Goal: Task Accomplishment & Management: Use online tool/utility

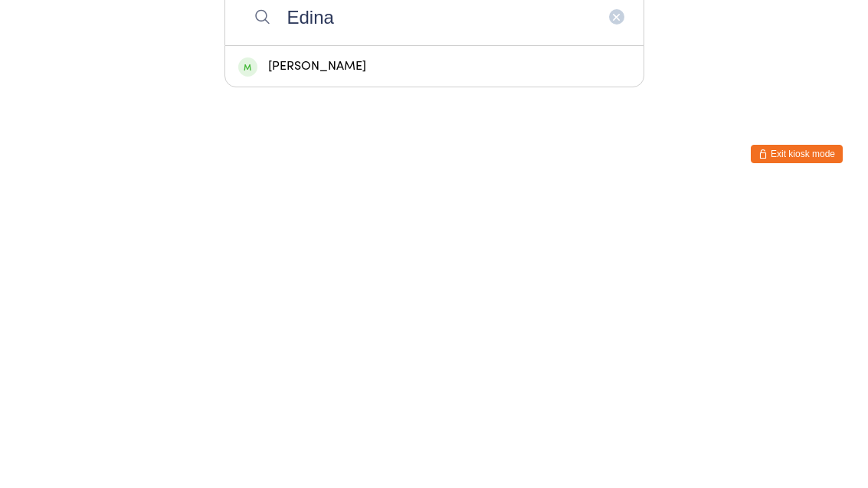
type input "Edina"
click at [292, 355] on div "[PERSON_NAME]" at bounding box center [434, 365] width 392 height 21
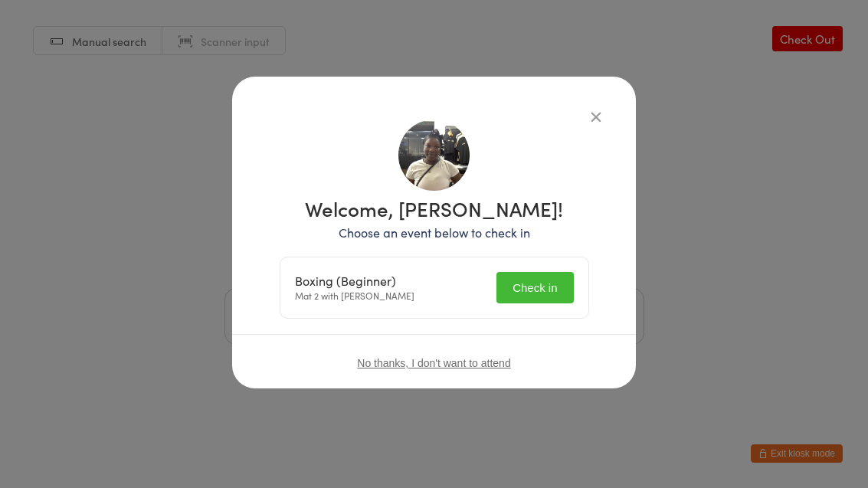
click at [548, 292] on button "Check in" at bounding box center [534, 287] width 77 height 31
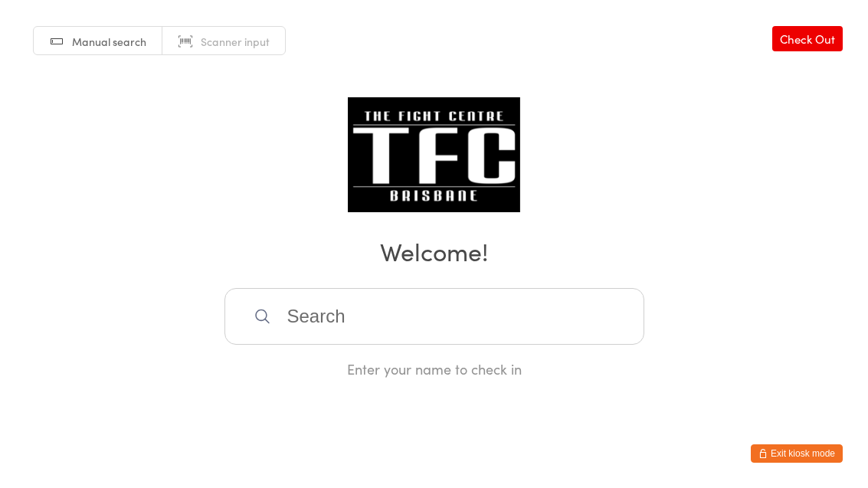
click at [419, 314] on input "search" at bounding box center [434, 316] width 420 height 57
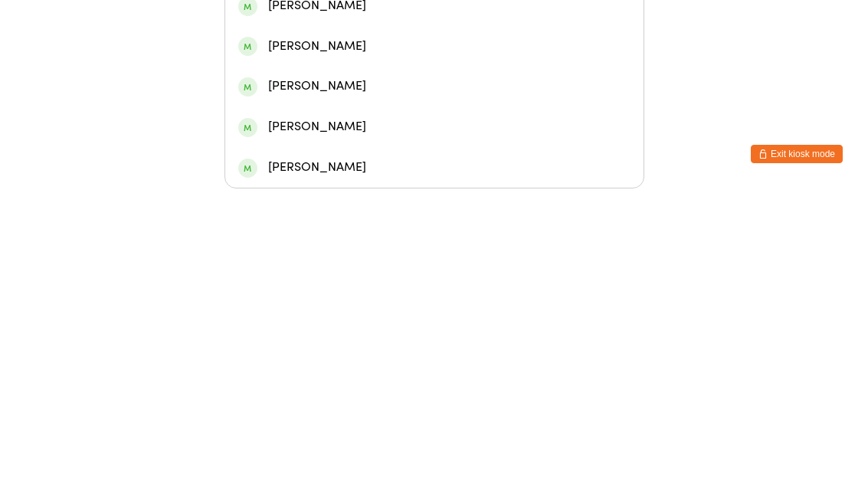
type input "[PERSON_NAME]"
click at [365, 214] on div "[PERSON_NAME]" at bounding box center [434, 224] width 392 height 21
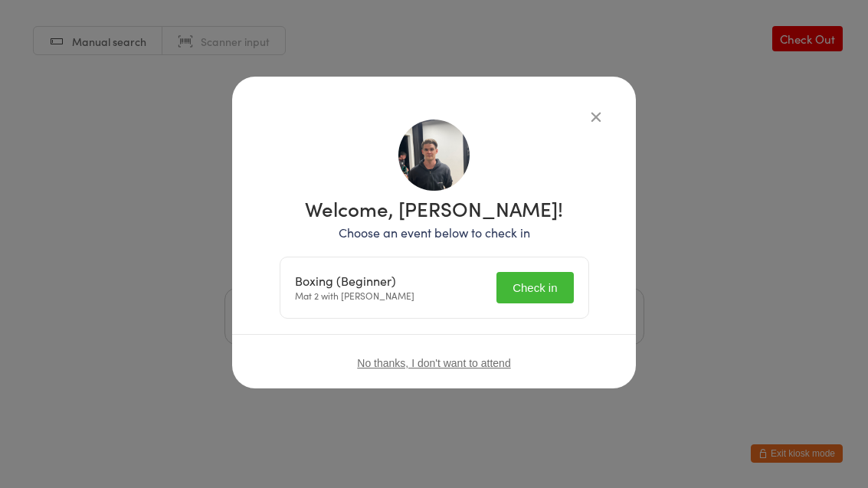
click at [543, 290] on button "Check in" at bounding box center [534, 287] width 77 height 31
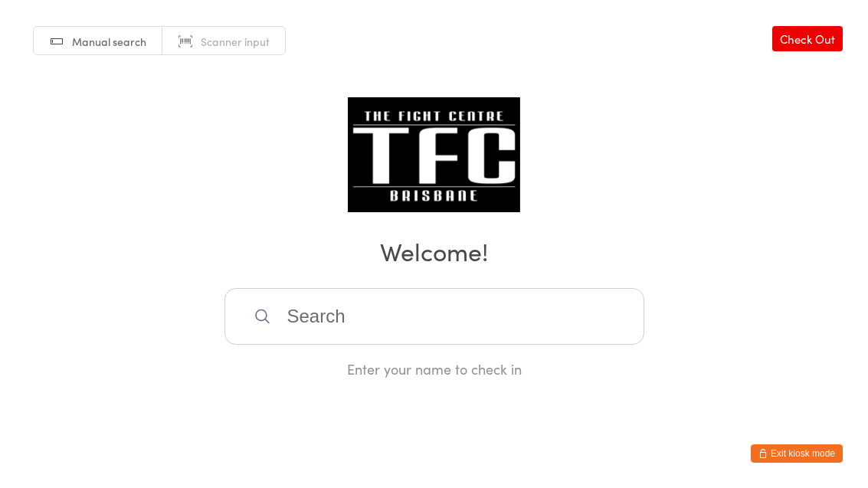
click at [389, 308] on input "search" at bounding box center [434, 316] width 420 height 57
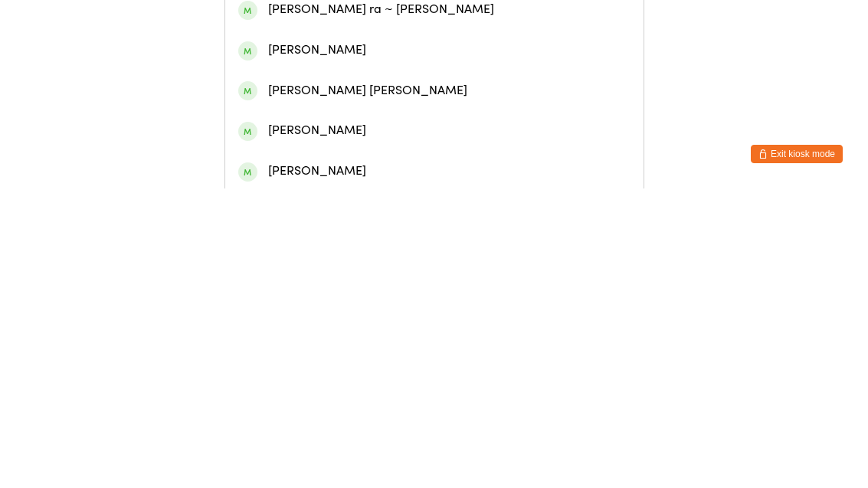
type input "Martyn"
click at [349, 77] on div "Martyn To" at bounding box center [434, 66] width 392 height 21
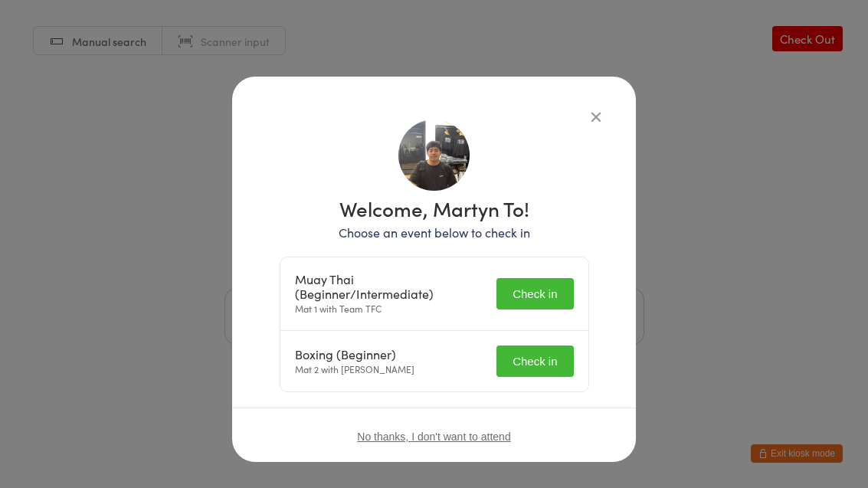
click at [539, 365] on button "Check in" at bounding box center [534, 360] width 77 height 31
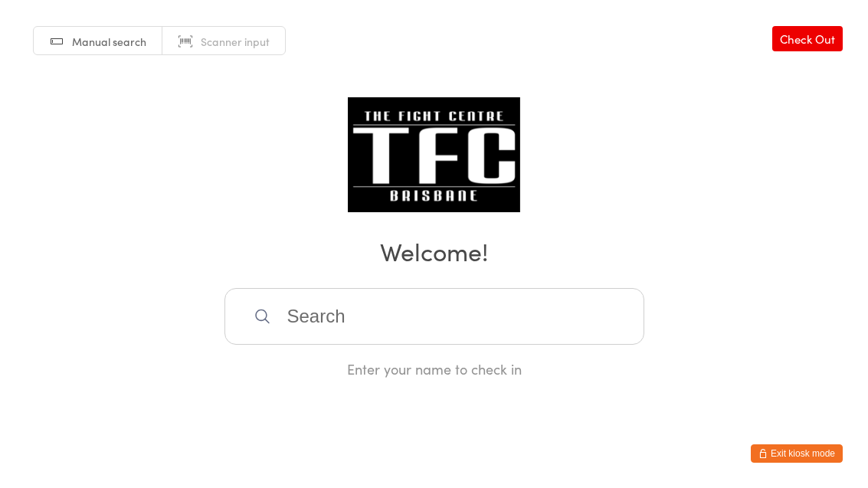
click at [535, 330] on input "search" at bounding box center [434, 316] width 420 height 57
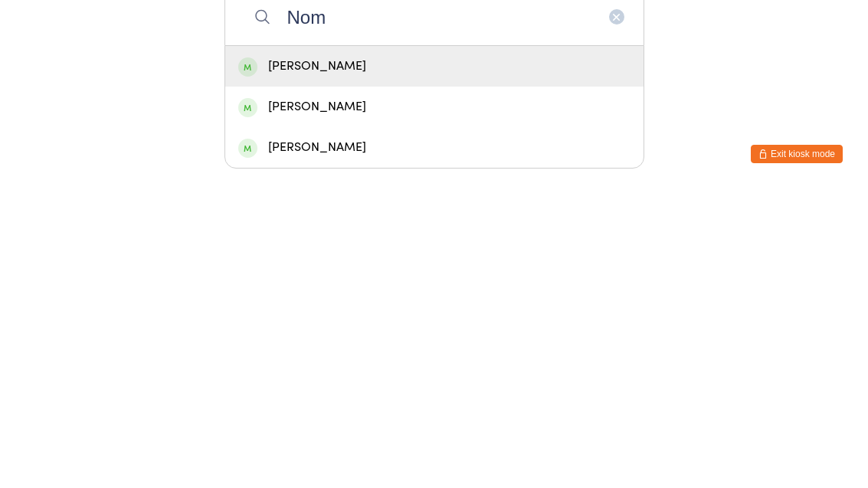
type input "Nom"
click at [378, 345] on div "[PERSON_NAME]" at bounding box center [434, 365] width 418 height 41
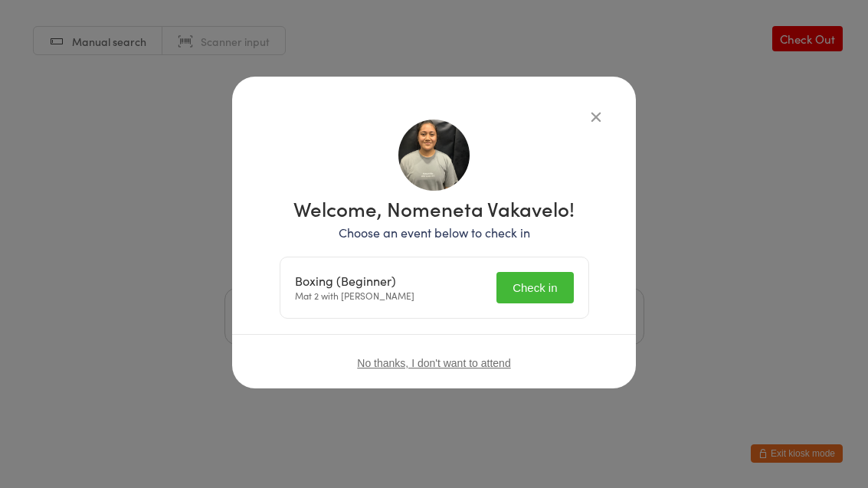
click at [528, 286] on button "Check in" at bounding box center [534, 287] width 77 height 31
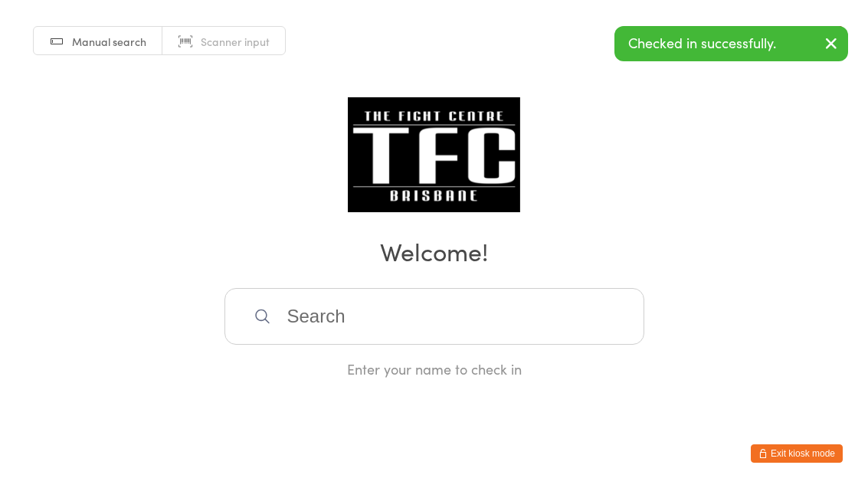
click at [285, 307] on input "search" at bounding box center [434, 316] width 420 height 57
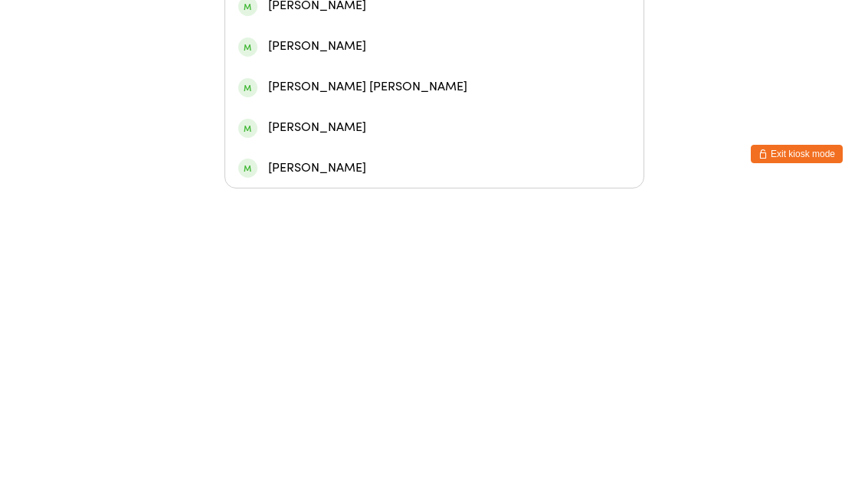
type input "[PERSON_NAME]"
click at [286, 149] on div "[PERSON_NAME]" at bounding box center [434, 143] width 418 height 41
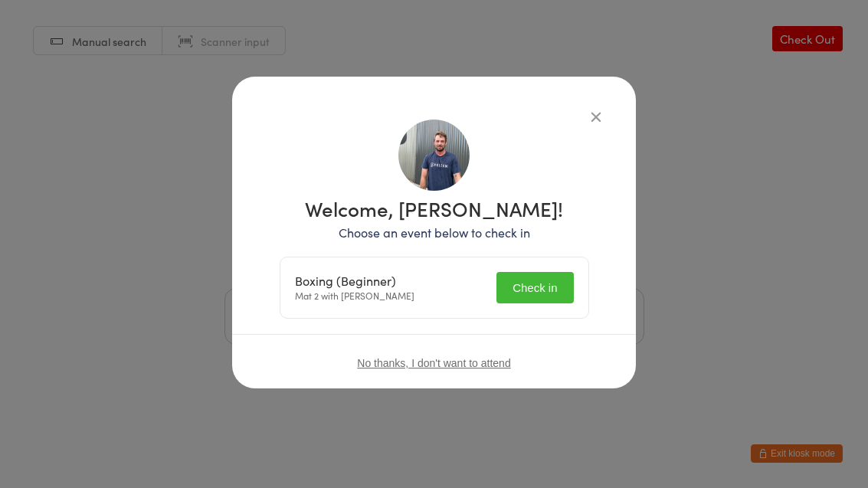
click at [552, 290] on button "Check in" at bounding box center [534, 287] width 77 height 31
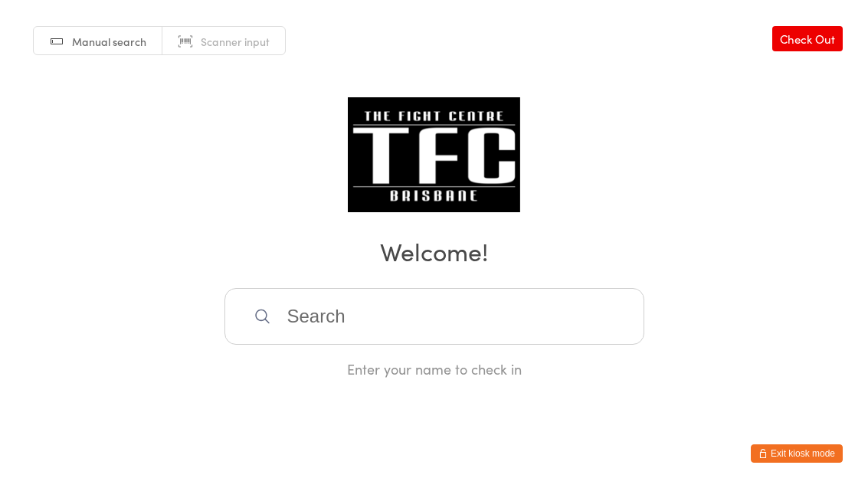
click at [360, 311] on input "search" at bounding box center [434, 316] width 420 height 57
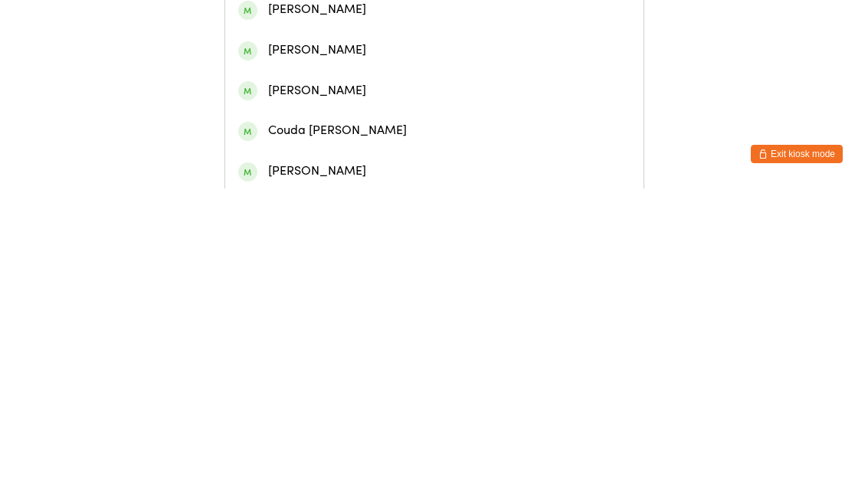
type input "[PERSON_NAME]"
click at [388, 74] on div "[PERSON_NAME]" at bounding box center [434, 66] width 392 height 21
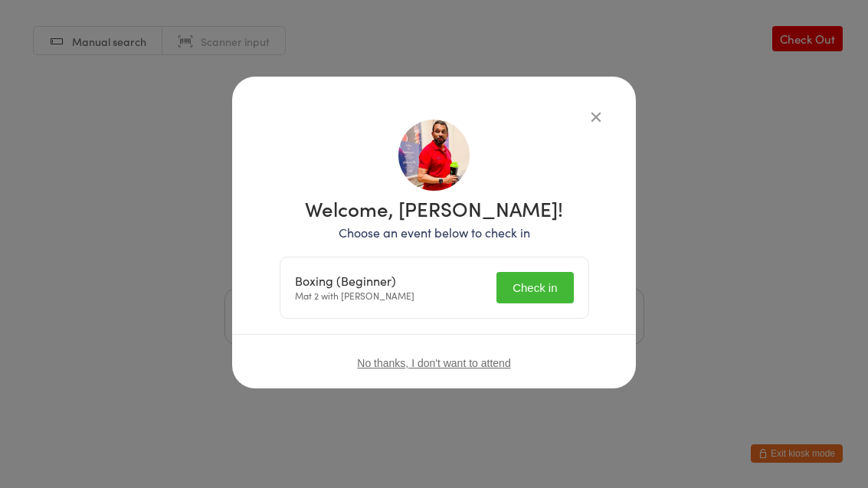
click at [545, 293] on button "Check in" at bounding box center [534, 287] width 77 height 31
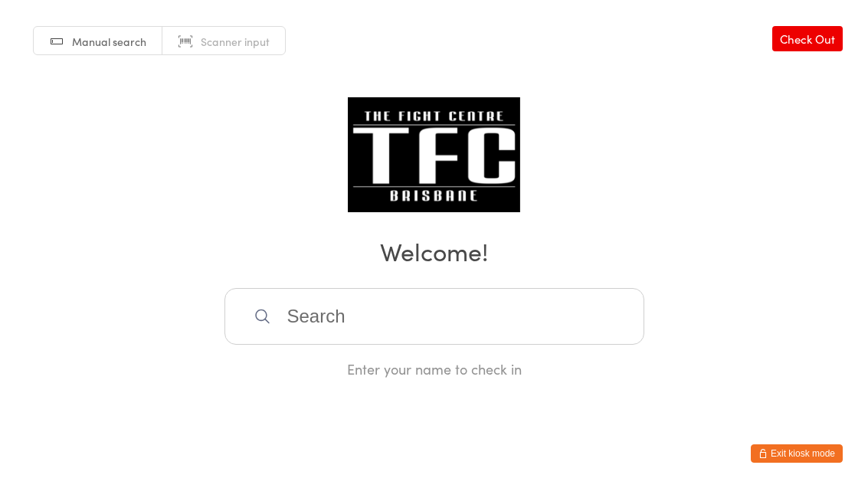
click at [397, 303] on input "search" at bounding box center [434, 316] width 420 height 57
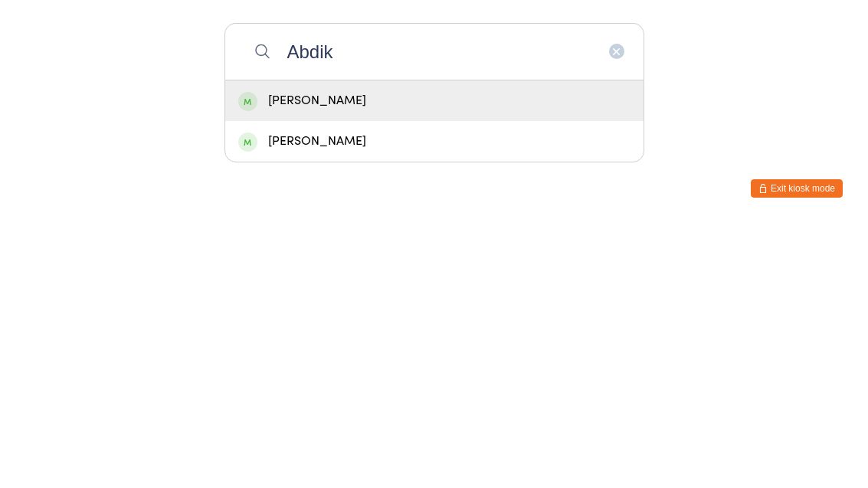
type input "Abdik"
click at [336, 355] on div "[PERSON_NAME]" at bounding box center [434, 365] width 392 height 21
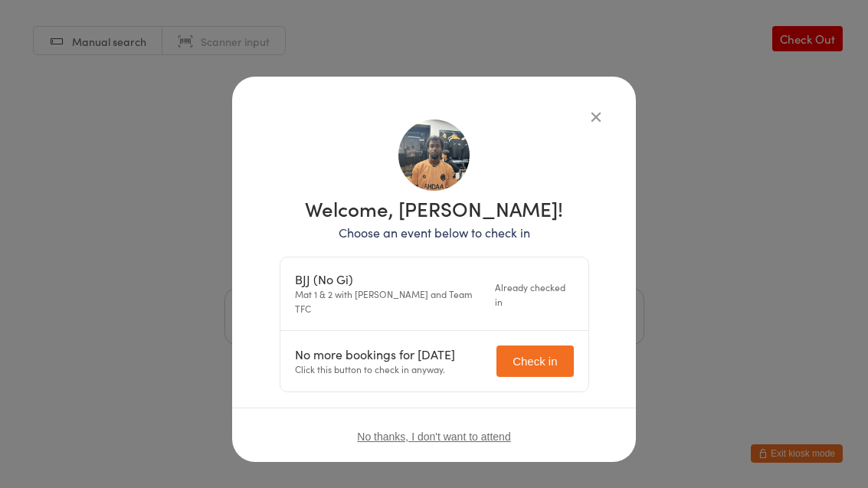
click at [601, 108] on icon "button" at bounding box center [595, 116] width 17 height 17
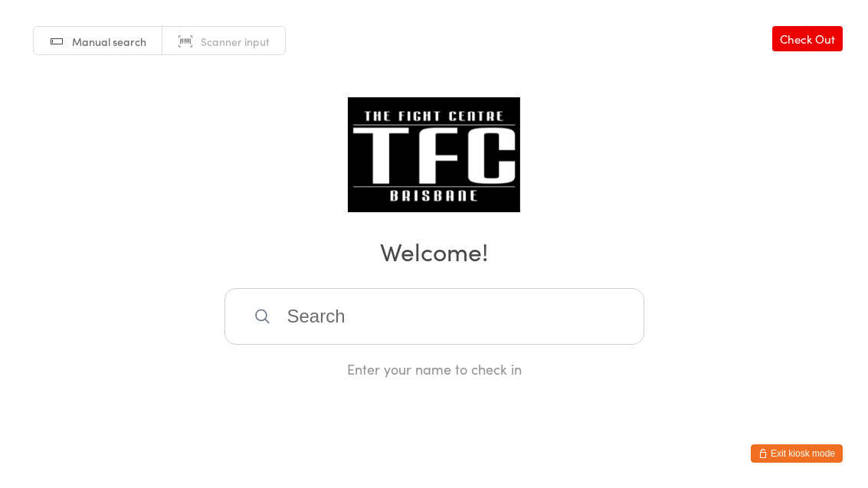
click at [397, 316] on input "search" at bounding box center [434, 316] width 420 height 57
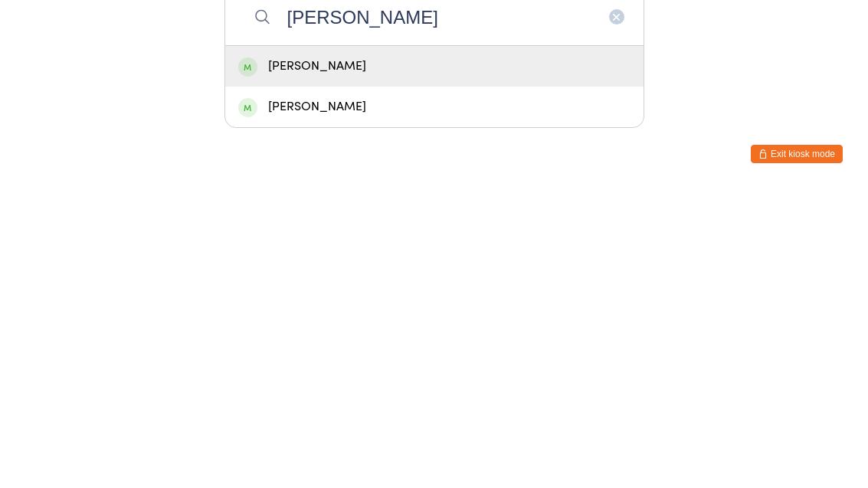
type input "[PERSON_NAME]"
click at [338, 355] on div "[PERSON_NAME]" at bounding box center [434, 365] width 392 height 21
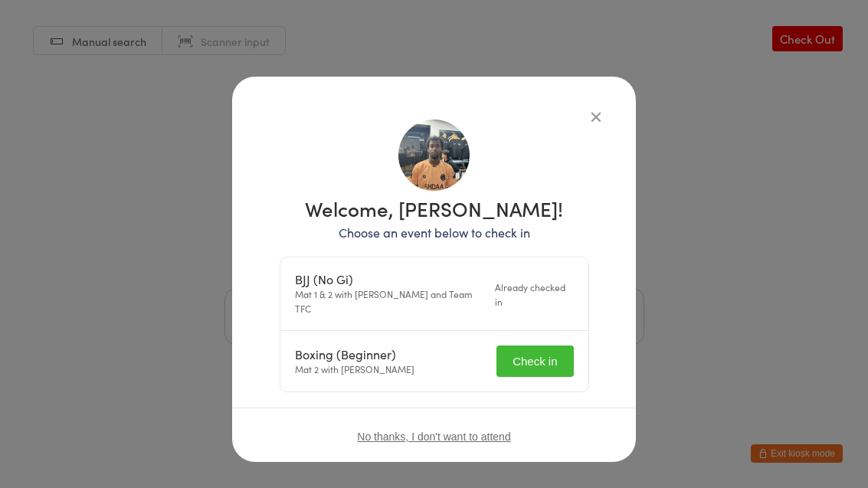
click at [542, 355] on button "Check in" at bounding box center [534, 360] width 77 height 31
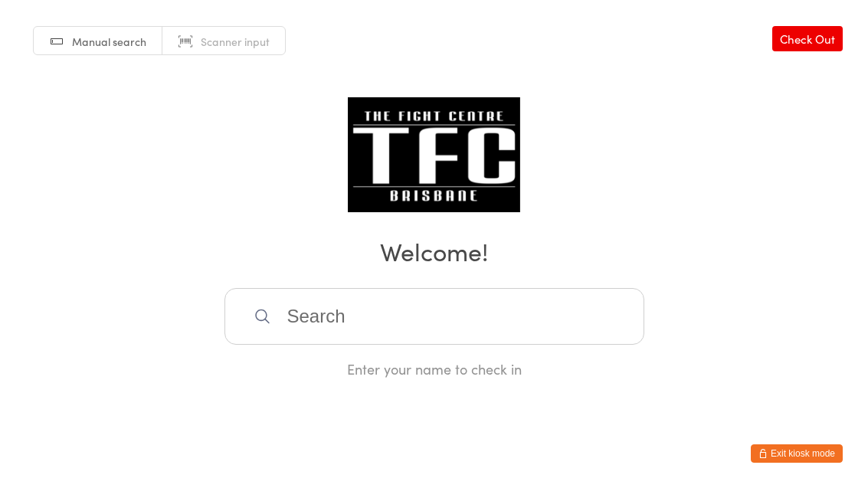
click at [368, 335] on input "search" at bounding box center [434, 316] width 420 height 57
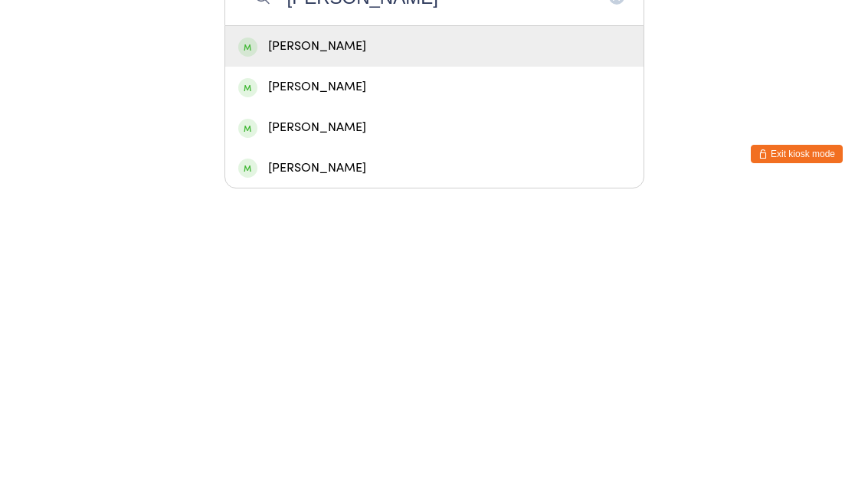
type input "[PERSON_NAME]"
click at [277, 326] on div "[PERSON_NAME]" at bounding box center [434, 346] width 418 height 41
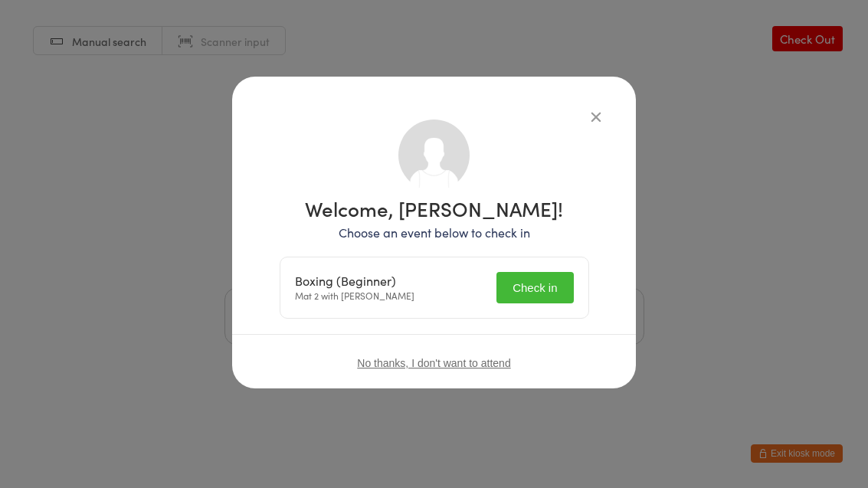
click at [538, 294] on button "Check in" at bounding box center [534, 287] width 77 height 31
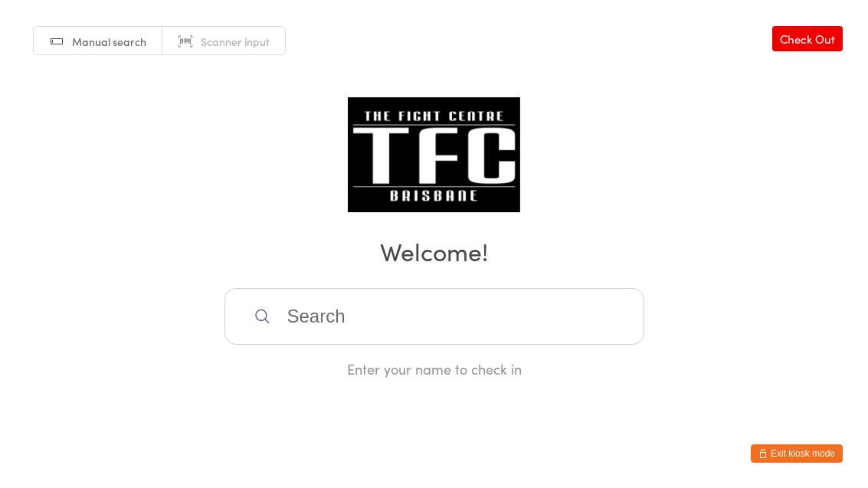
click at [443, 327] on input "search" at bounding box center [434, 316] width 420 height 57
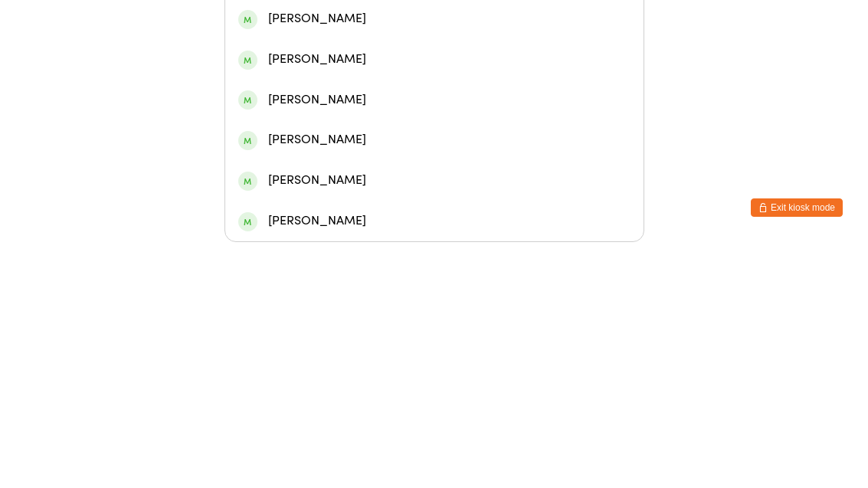
type input "Maisam"
click at [404, 214] on div "[PERSON_NAME]" at bounding box center [434, 224] width 392 height 21
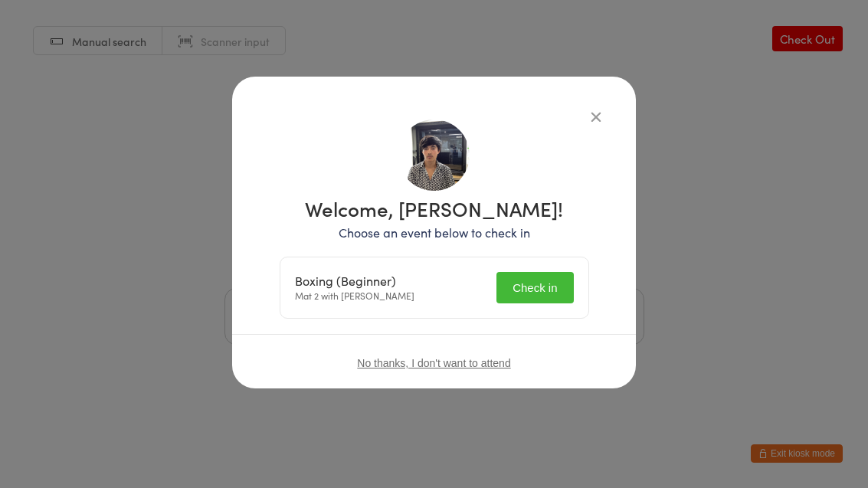
click at [535, 285] on button "Check in" at bounding box center [534, 287] width 77 height 31
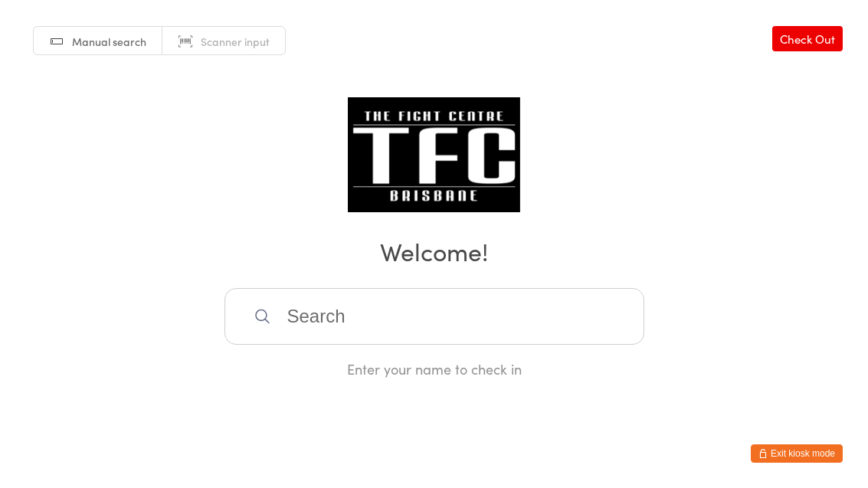
click at [493, 322] on input "search" at bounding box center [434, 316] width 420 height 57
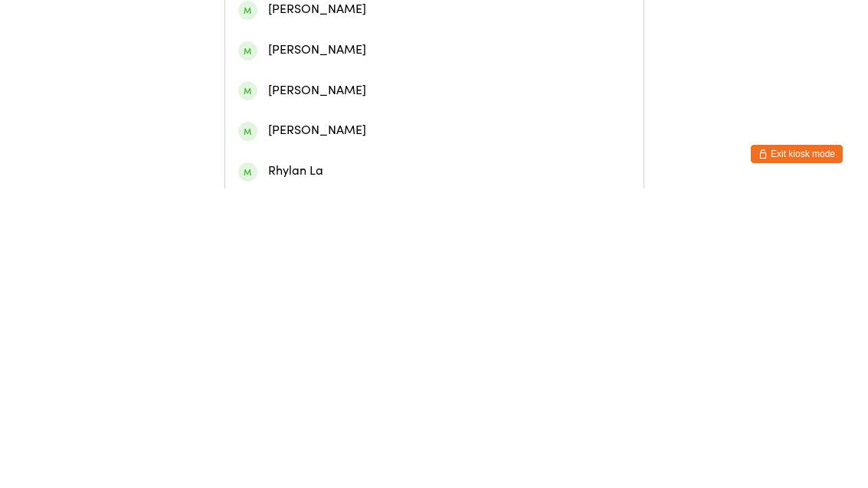
type input "[PERSON_NAME]"
click at [466, 74] on div "[PERSON_NAME]" at bounding box center [434, 66] width 392 height 21
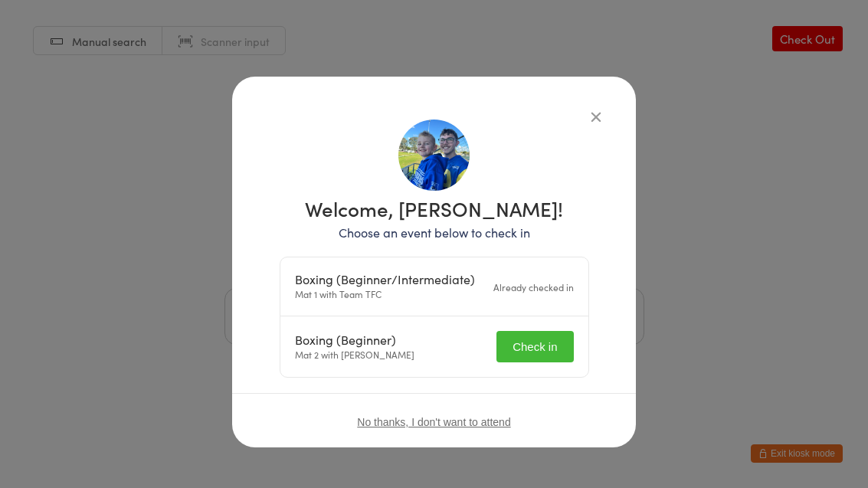
click at [546, 346] on button "Check in" at bounding box center [534, 346] width 77 height 31
